Goal: Find contact information: Find contact information

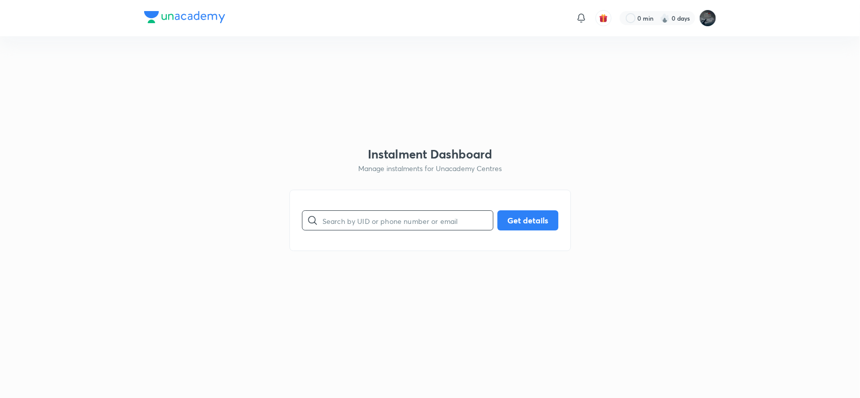
click at [374, 223] on input "text" at bounding box center [407, 221] width 170 height 26
type input "9505727156"
click at [533, 224] on button "Get details" at bounding box center [527, 219] width 61 height 20
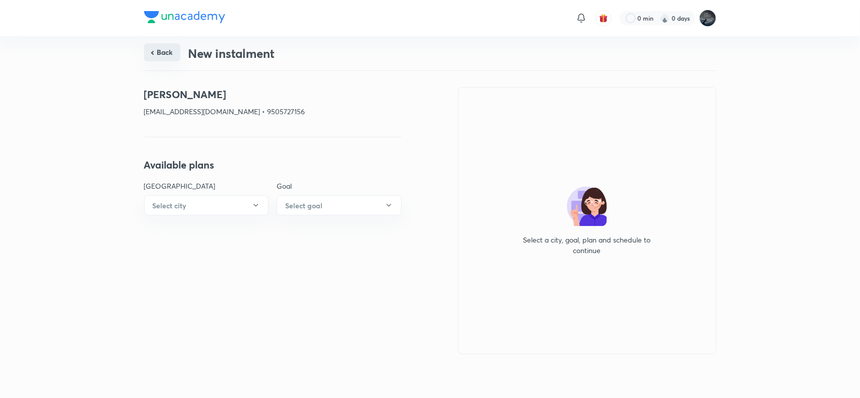
click at [164, 52] on button "Back" at bounding box center [162, 52] width 36 height 18
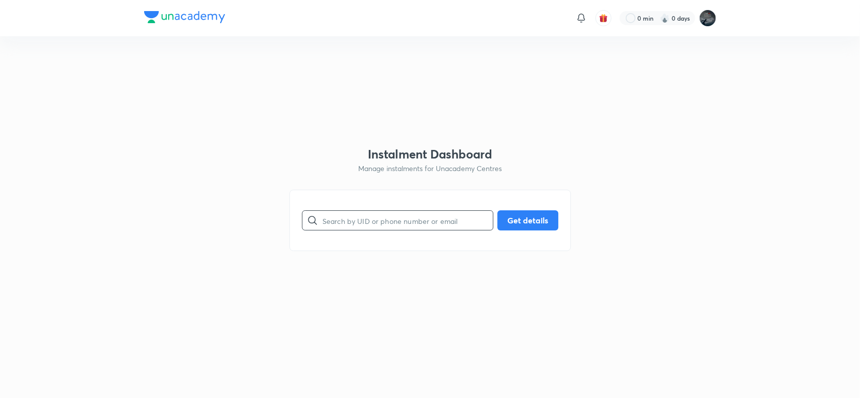
click at [353, 227] on input "text" at bounding box center [407, 221] width 170 height 26
click at [345, 220] on input "text" at bounding box center [407, 221] width 170 height 26
type input "7396107788"
click at [526, 219] on button "Get details" at bounding box center [527, 219] width 61 height 20
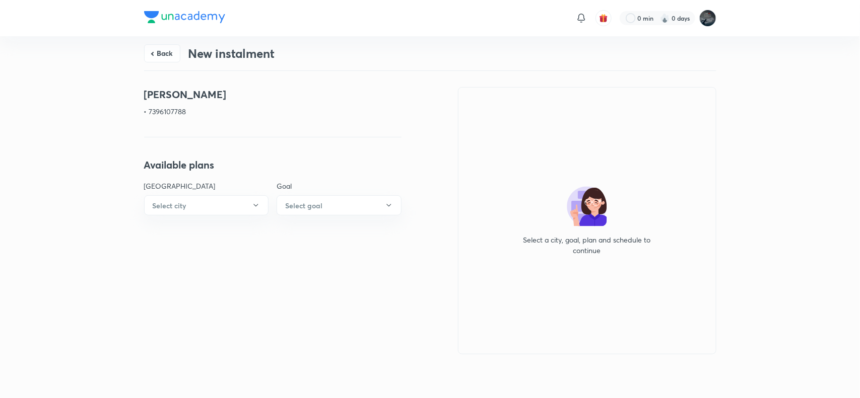
click at [160, 107] on p "• 7396107788" at bounding box center [272, 111] width 257 height 11
copy p "7396107788"
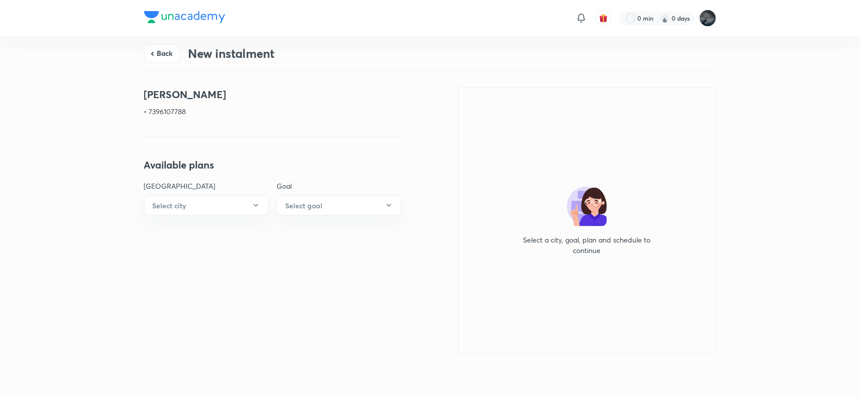
click at [169, 111] on p "• 7396107788" at bounding box center [272, 111] width 257 height 11
click at [168, 53] on button "Back" at bounding box center [162, 52] width 36 height 18
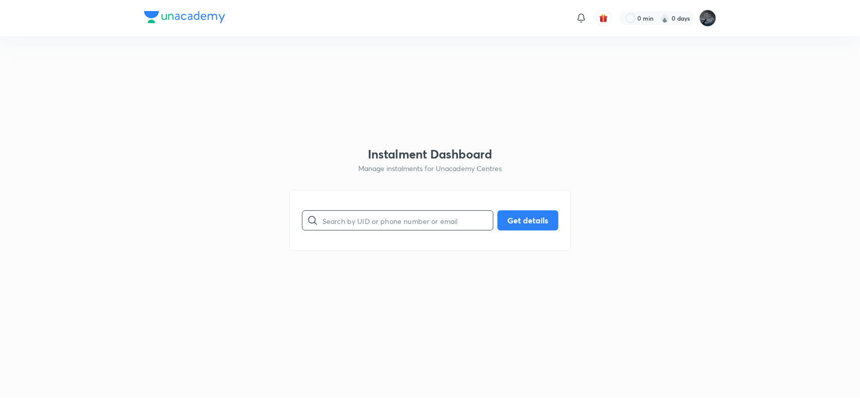
click at [340, 215] on input "text" at bounding box center [407, 221] width 170 height 26
paste input "7396107788"
type input "7396107788"
click at [527, 216] on button "Get details" at bounding box center [527, 219] width 61 height 20
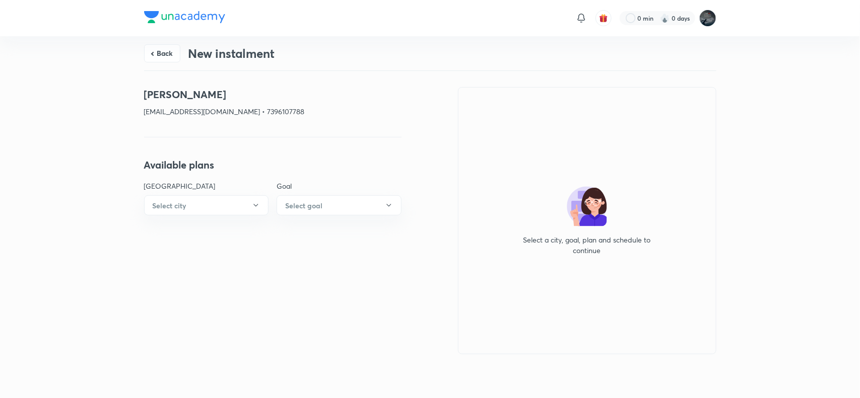
click at [179, 94] on h4 "[PERSON_NAME]" at bounding box center [272, 94] width 257 height 15
drag, startPoint x: 179, startPoint y: 94, endPoint x: 265, endPoint y: 89, distance: 85.8
click at [265, 89] on h4 "[PERSON_NAME]" at bounding box center [272, 94] width 257 height 15
copy h4 "[PERSON_NAME]"
click at [157, 109] on p "[EMAIL_ADDRESS][DOMAIN_NAME] • 7396107788" at bounding box center [272, 111] width 257 height 11
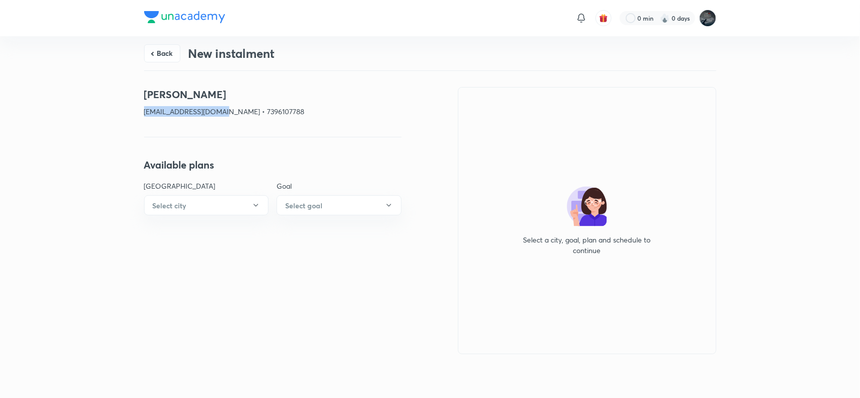
click at [157, 109] on p "[EMAIL_ADDRESS][DOMAIN_NAME] • 7396107788" at bounding box center [272, 111] width 257 height 11
click at [293, 114] on p "[EMAIL_ADDRESS][DOMAIN_NAME] • 7396107788" at bounding box center [272, 111] width 257 height 11
copy p "7396107788"
click at [146, 113] on p "[EMAIL_ADDRESS][DOMAIN_NAME] • 7396107788" at bounding box center [272, 111] width 257 height 11
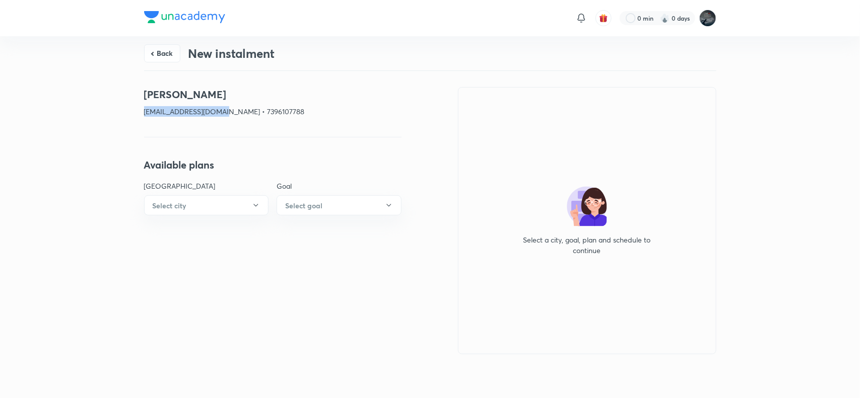
click at [146, 113] on p "[EMAIL_ADDRESS][DOMAIN_NAME] • 7396107788" at bounding box center [272, 111] width 257 height 11
click at [259, 112] on p "[EMAIL_ADDRESS][DOMAIN_NAME] • 7396107788" at bounding box center [272, 111] width 257 height 11
copy p "[EMAIL_ADDRESS][DOMAIN_NAME]"
click at [165, 48] on button "Back" at bounding box center [162, 52] width 36 height 18
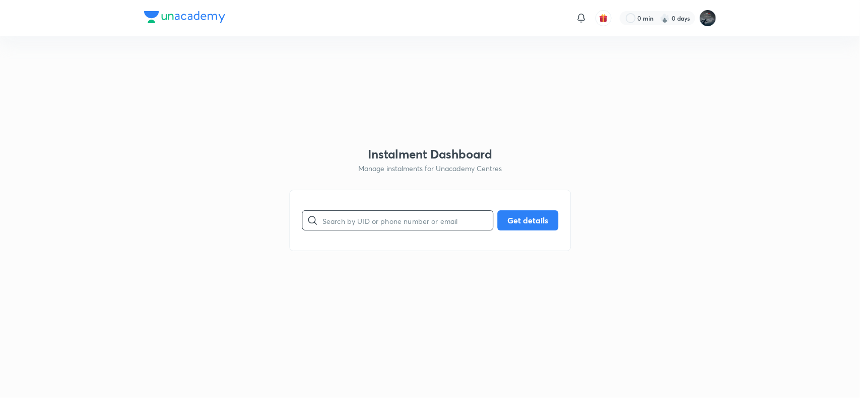
click at [357, 226] on input "text" at bounding box center [407, 221] width 170 height 26
paste input "9121720234"
type input "9121720234"
click at [520, 219] on button "Get details" at bounding box center [527, 219] width 61 height 20
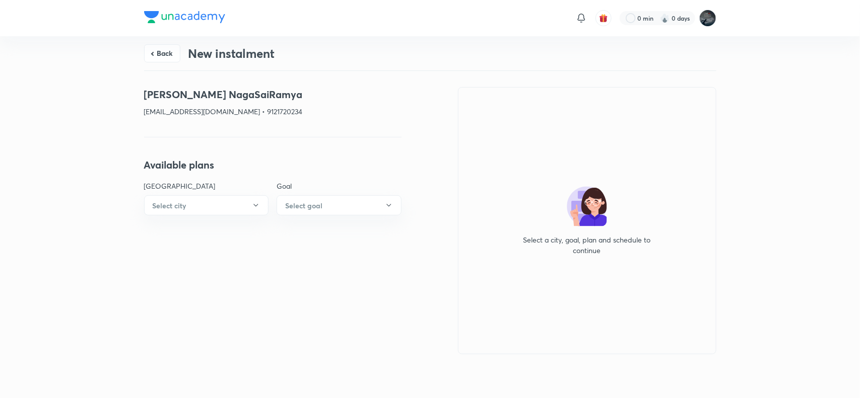
click at [249, 109] on p "[EMAIL_ADDRESS][DOMAIN_NAME] • 9121720234" at bounding box center [272, 111] width 257 height 11
click at [152, 93] on h4 "[PERSON_NAME] NagaSaiRamya" at bounding box center [272, 94] width 257 height 15
click at [237, 93] on h4 "[PERSON_NAME] NagaSaiRamya" at bounding box center [272, 94] width 257 height 15
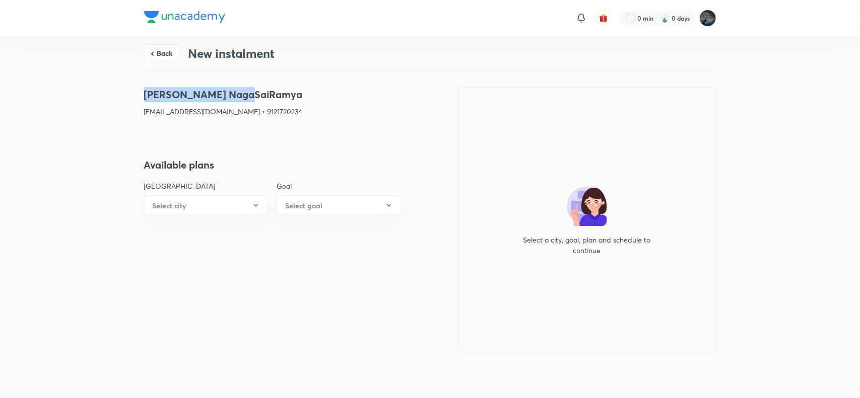
copy h4 "[PERSON_NAME] NagaSaiRamya"
click at [245, 111] on p "[EMAIL_ADDRESS][DOMAIN_NAME] • 9121720234" at bounding box center [272, 111] width 257 height 11
copy p "9121720234"
click at [164, 56] on button "Back" at bounding box center [162, 52] width 36 height 18
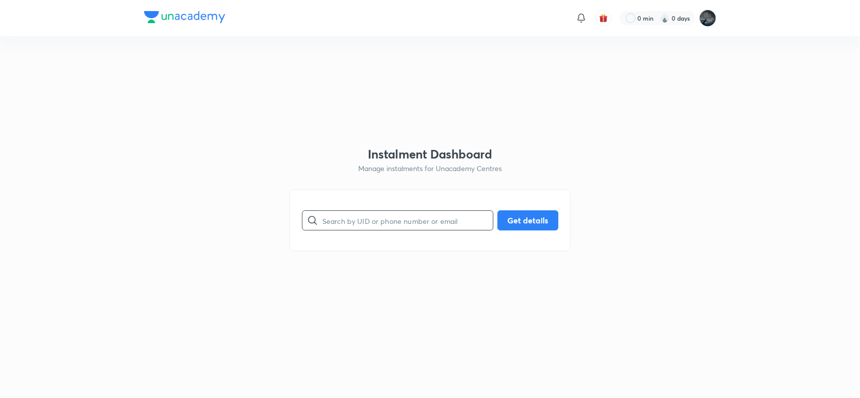
click at [378, 225] on input "text" at bounding box center [407, 221] width 170 height 26
paste input "9866790448"
type input "9866790448"
click at [516, 220] on button "Get details" at bounding box center [527, 219] width 61 height 20
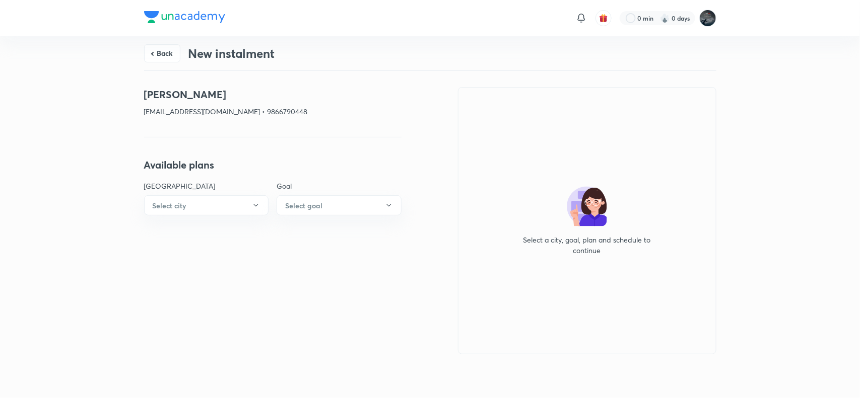
click at [304, 112] on p "[EMAIL_ADDRESS][DOMAIN_NAME] • 9866790448" at bounding box center [272, 111] width 257 height 11
copy p "9866790448"
click at [304, 112] on p "[EMAIL_ADDRESS][DOMAIN_NAME] • 9866790448" at bounding box center [272, 111] width 257 height 11
click at [150, 96] on h4 "[PERSON_NAME]" at bounding box center [272, 94] width 257 height 15
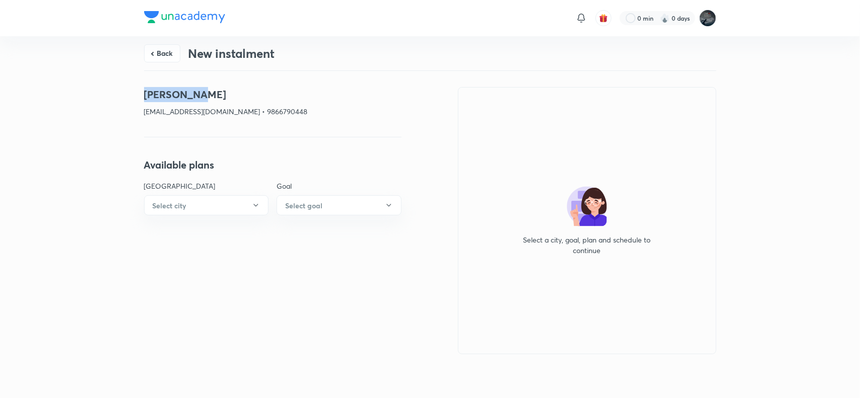
click at [222, 95] on h4 "[PERSON_NAME]" at bounding box center [272, 94] width 257 height 15
copy h4 "[PERSON_NAME]"
click at [154, 108] on p "[EMAIL_ADDRESS][DOMAIN_NAME] • 9866790448" at bounding box center [272, 111] width 257 height 11
click at [266, 112] on p "[EMAIL_ADDRESS][DOMAIN_NAME] • 9866790448" at bounding box center [272, 111] width 257 height 11
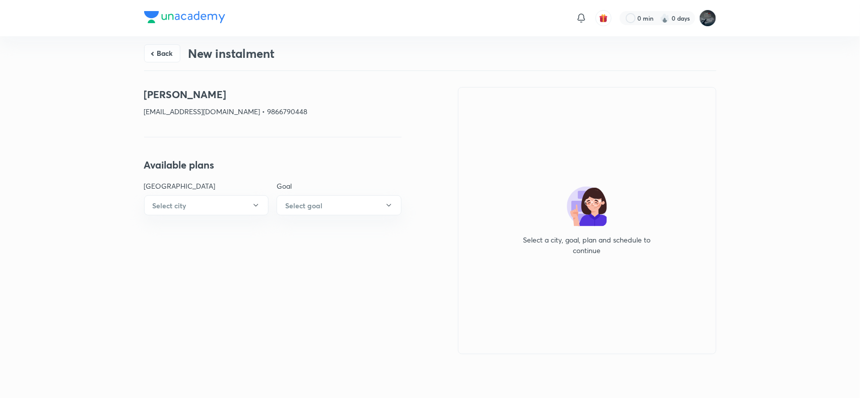
click at [301, 114] on p "[EMAIL_ADDRESS][DOMAIN_NAME] • 9866790448" at bounding box center [272, 111] width 257 height 11
